Goal: Use online tool/utility

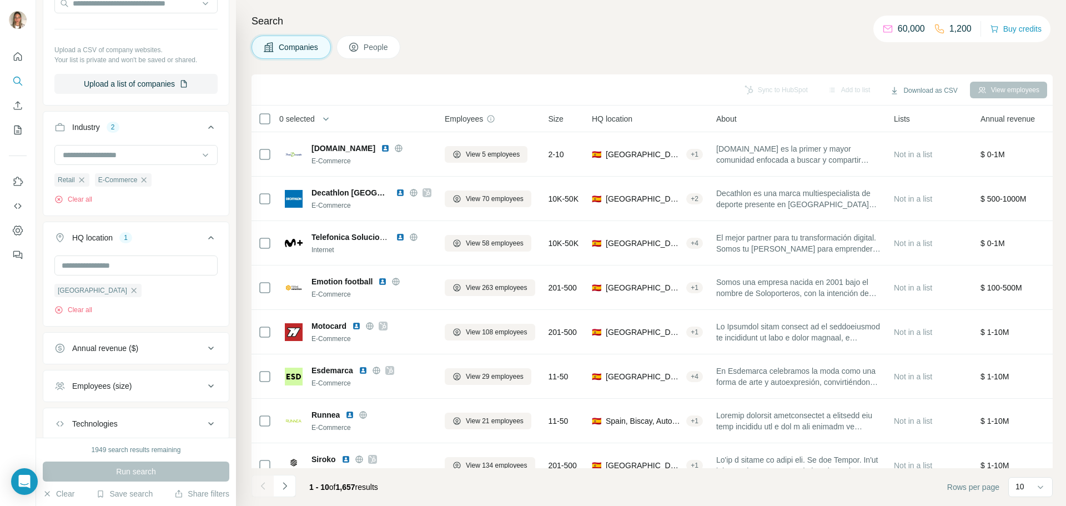
scroll to position [296, 0]
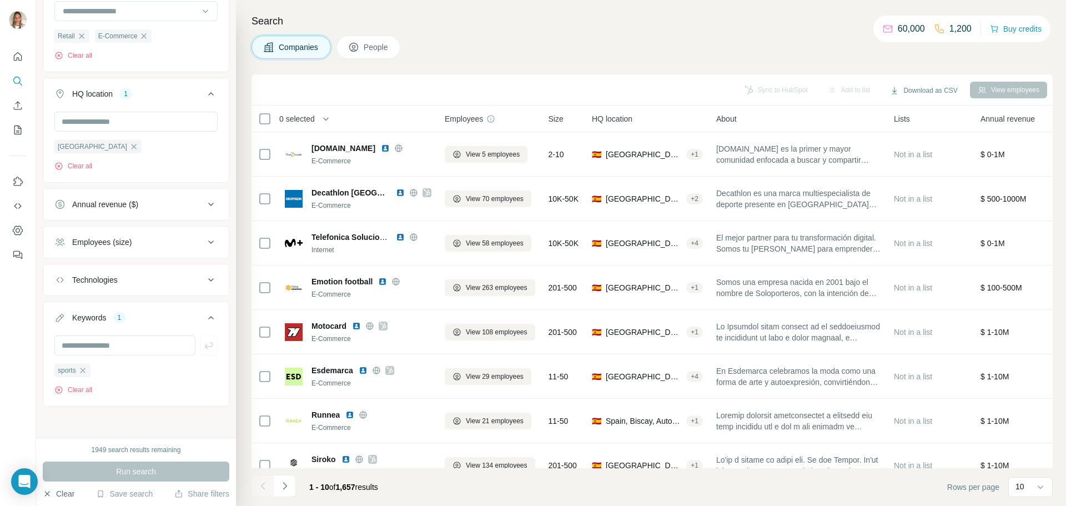
click at [67, 492] on button "Clear" at bounding box center [59, 493] width 32 height 11
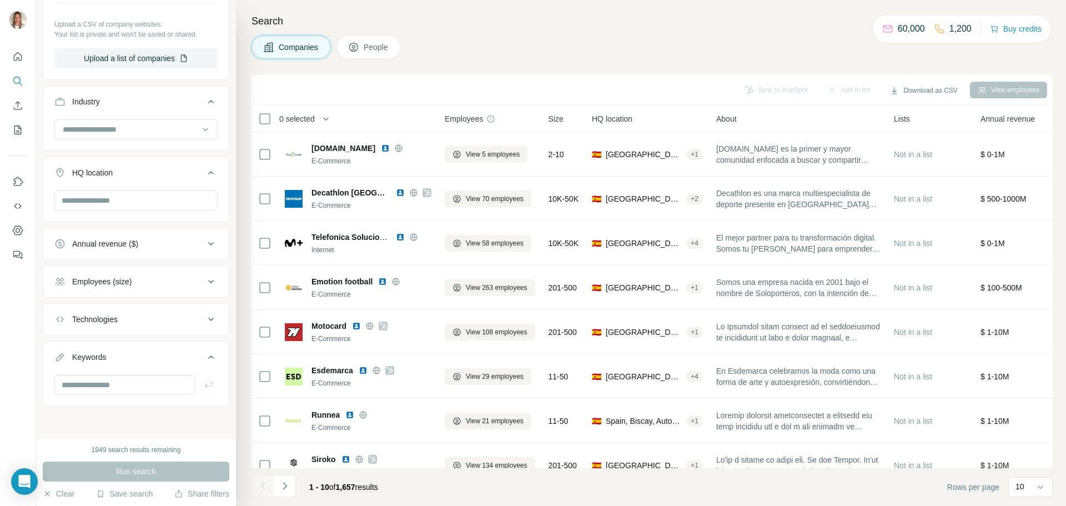
scroll to position [0, 0]
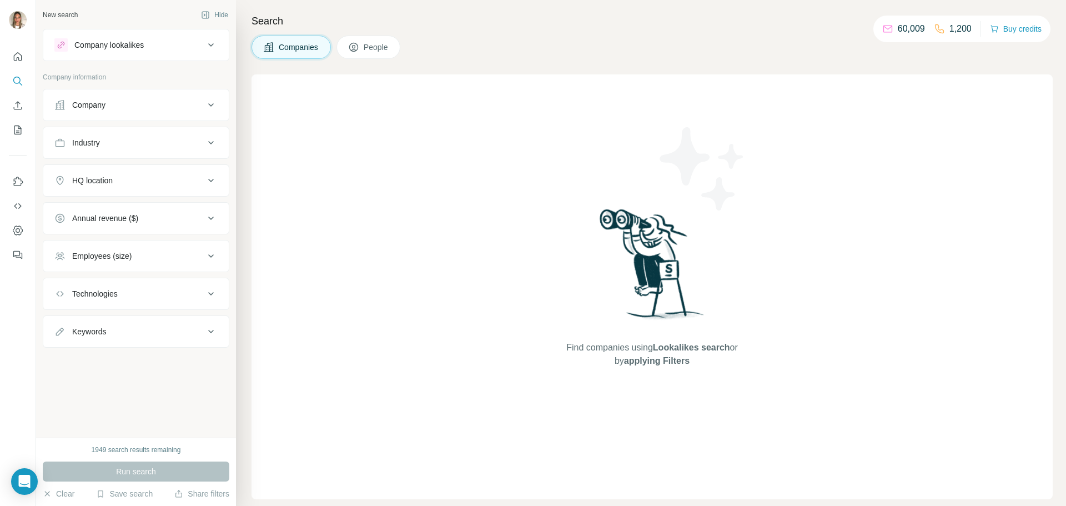
click at [124, 105] on div "Company" at bounding box center [129, 104] width 150 height 11
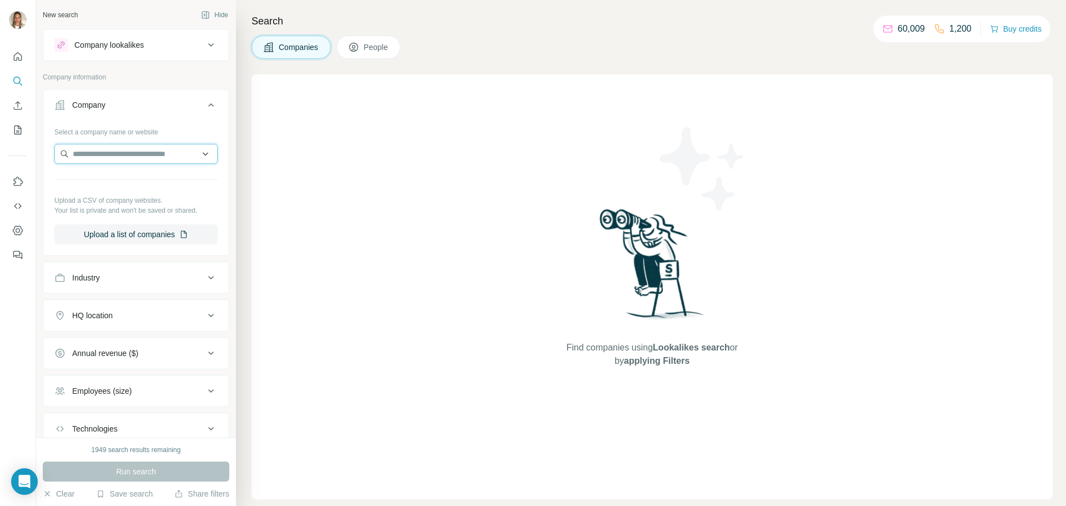
click at [121, 154] on input "text" at bounding box center [135, 154] width 163 height 20
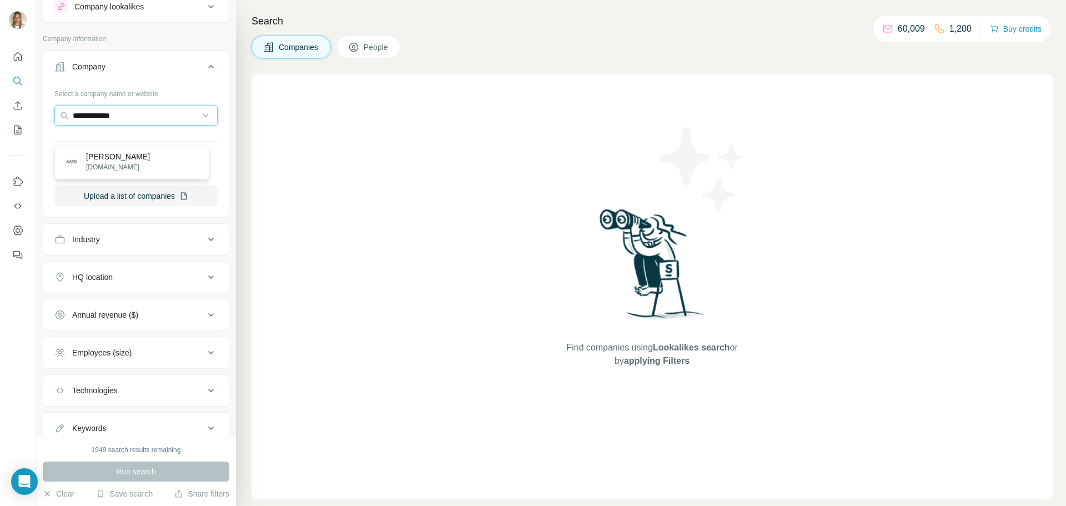
scroll to position [21, 0]
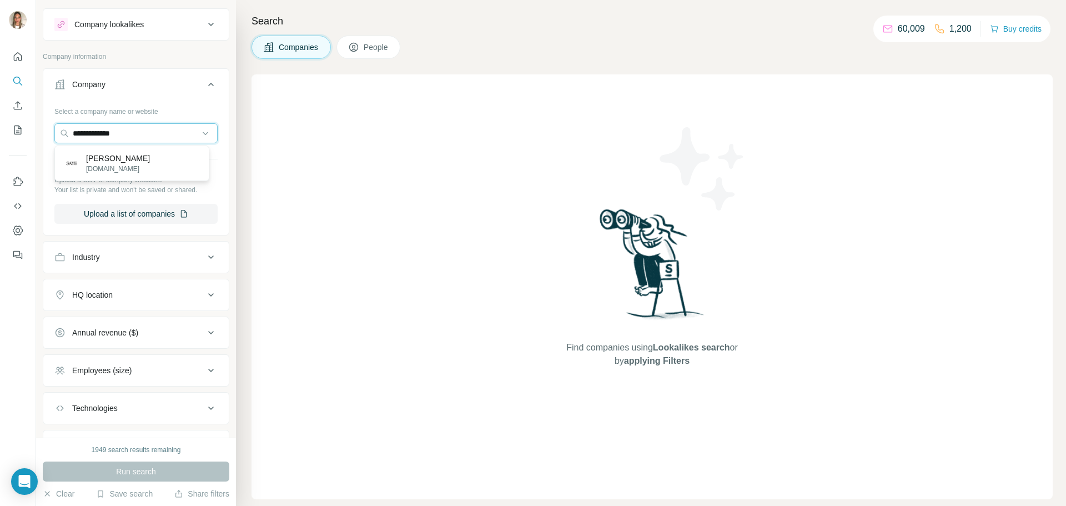
type input "**********"
drag, startPoint x: 867, startPoint y: 25, endPoint x: 971, endPoint y: 33, distance: 103.6
click at [971, 33] on div "60,009 1,200 Buy credits" at bounding box center [961, 29] width 177 height 27
